Goal: Use online tool/utility: Utilize a website feature to perform a specific function

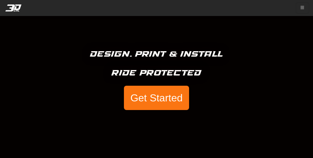
click at [166, 99] on button "Get Started" at bounding box center [156, 97] width 65 height 24
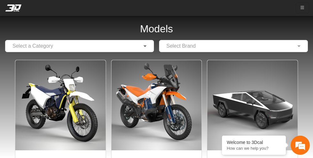
click at [144, 46] on span at bounding box center [146, 46] width 8 height 8
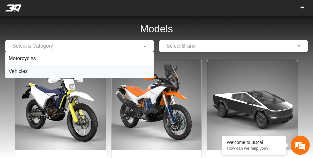
click at [20, 71] on span "Vehicles" at bounding box center [18, 70] width 19 height 5
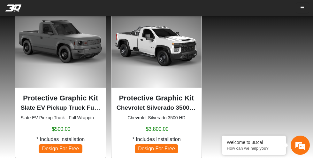
scroll to position [250, 0]
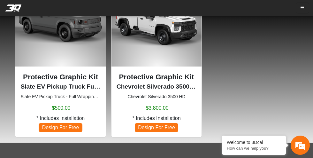
click at [62, 125] on span "Design For Free" at bounding box center [60, 127] width 43 height 9
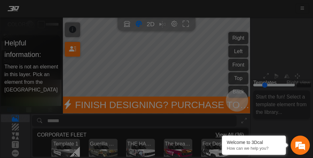
type input "*"
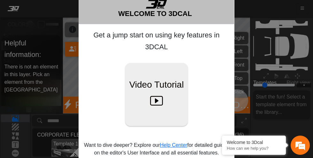
scroll to position [57, 0]
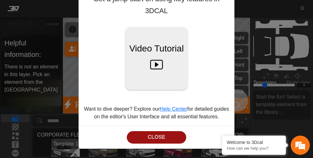
click at [167, 137] on button "CLOSE" at bounding box center [156, 137] width 59 height 12
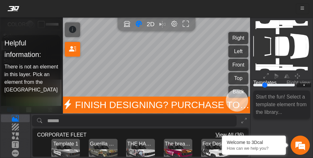
click at [70, 150] on img "View Template 1" at bounding box center [65, 152] width 28 height 28
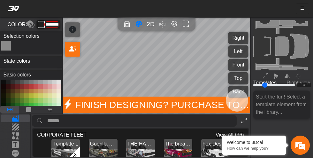
click at [244, 121] on icon at bounding box center [243, 120] width 5 height 5
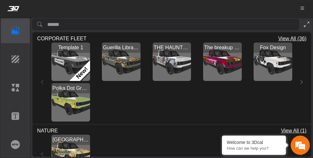
type input "*********"
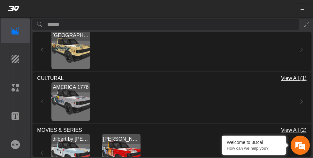
scroll to position [123, 0]
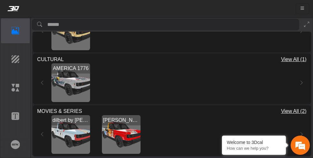
click at [63, 129] on img "View dilbert by Scott Adams design" at bounding box center [70, 134] width 39 height 39
